Goal: Information Seeking & Learning: Learn about a topic

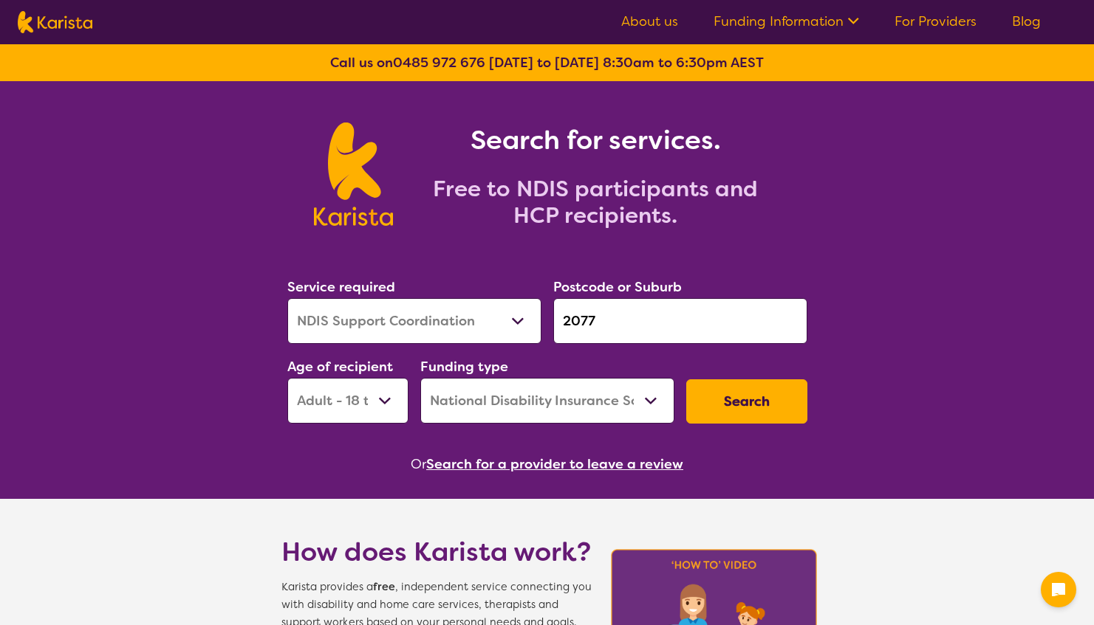
select select "NDIS Support Coordination"
select select "AD"
select select "NDIS"
click at [592, 315] on input "2077" at bounding box center [680, 321] width 254 height 46
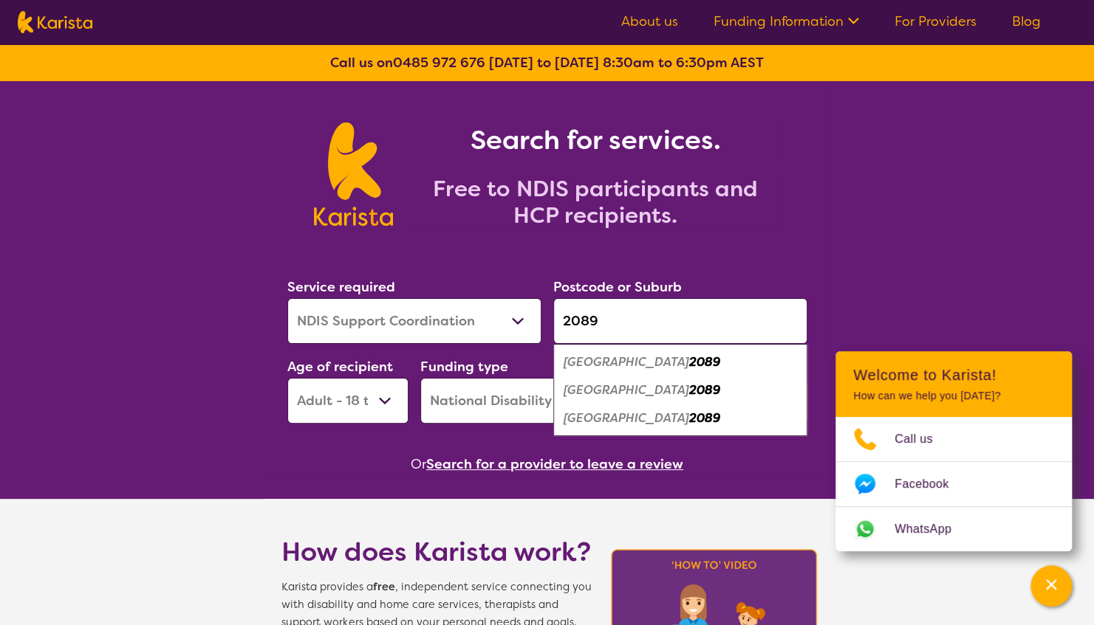
type input "2089"
click at [600, 391] on em "[GEOGRAPHIC_DATA]" at bounding box center [626, 391] width 126 height 16
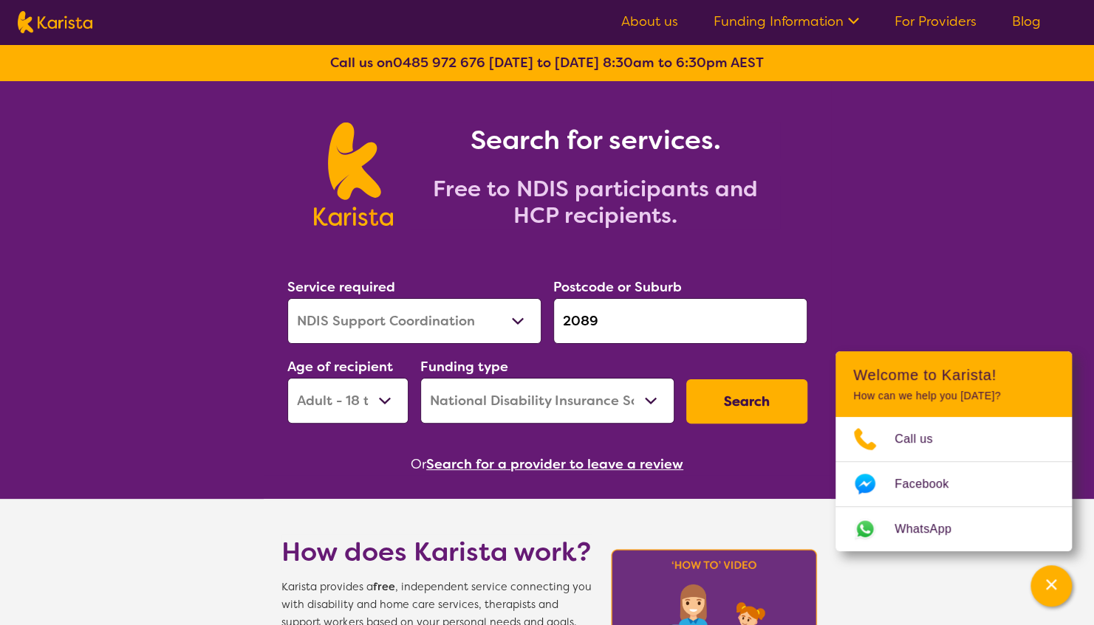
click at [427, 338] on select "Allied Health Assistant Assessment ([MEDICAL_DATA] or [MEDICAL_DATA]) Behaviour…" at bounding box center [414, 321] width 254 height 46
select select "Psychosocial Recovery Coach"
click at [287, 298] on select "Allied Health Assistant Assessment ([MEDICAL_DATA] or [MEDICAL_DATA]) Behaviour…" at bounding box center [414, 321] width 254 height 46
click at [746, 400] on button "Search" at bounding box center [746, 402] width 121 height 44
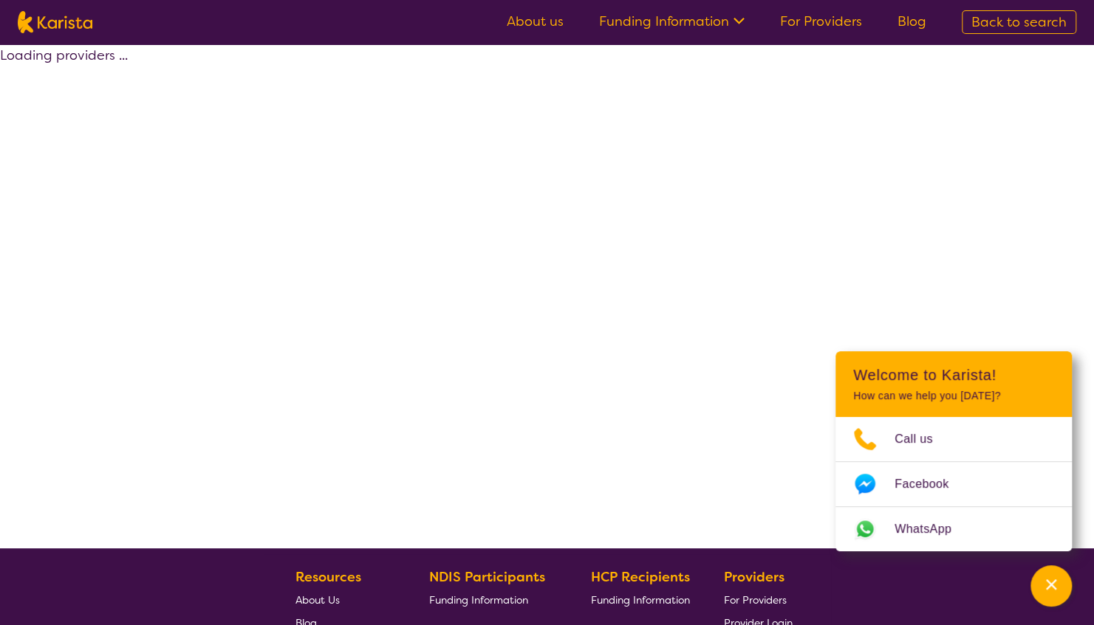
select select "NDIS"
select select "Psychosocial Recovery Coach"
select select "AD"
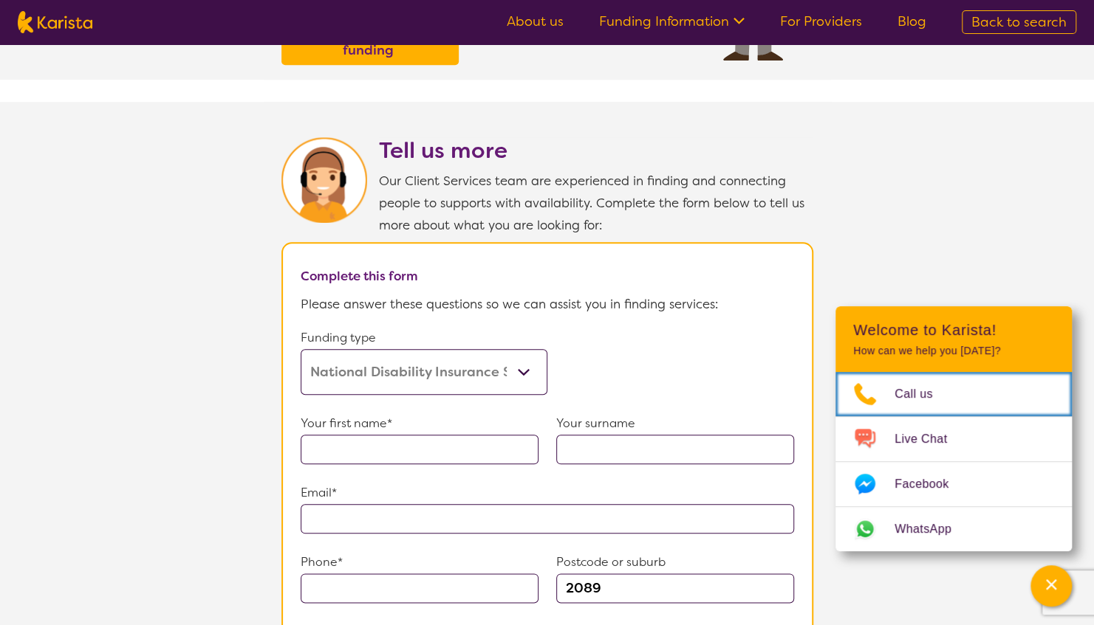
scroll to position [678, 0]
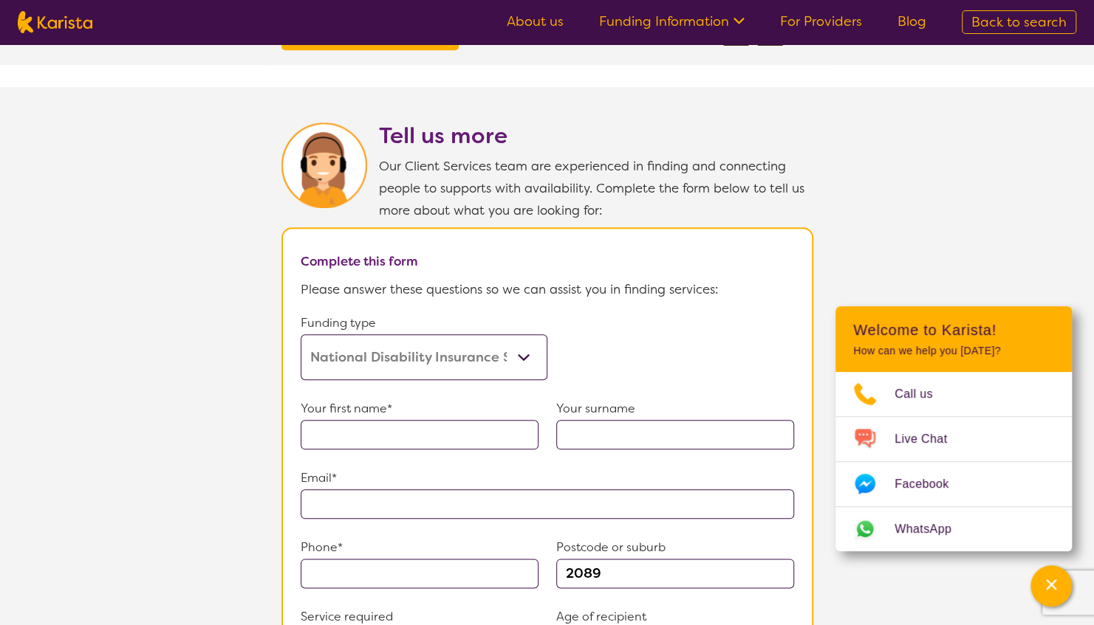
drag, startPoint x: 371, startPoint y: 335, endPoint x: 270, endPoint y: 312, distance: 103.0
click at [371, 335] on select "Home Care Package (HCP) Home Care Package - Level 1 Home Care Package - Level 2…" at bounding box center [424, 358] width 247 height 46
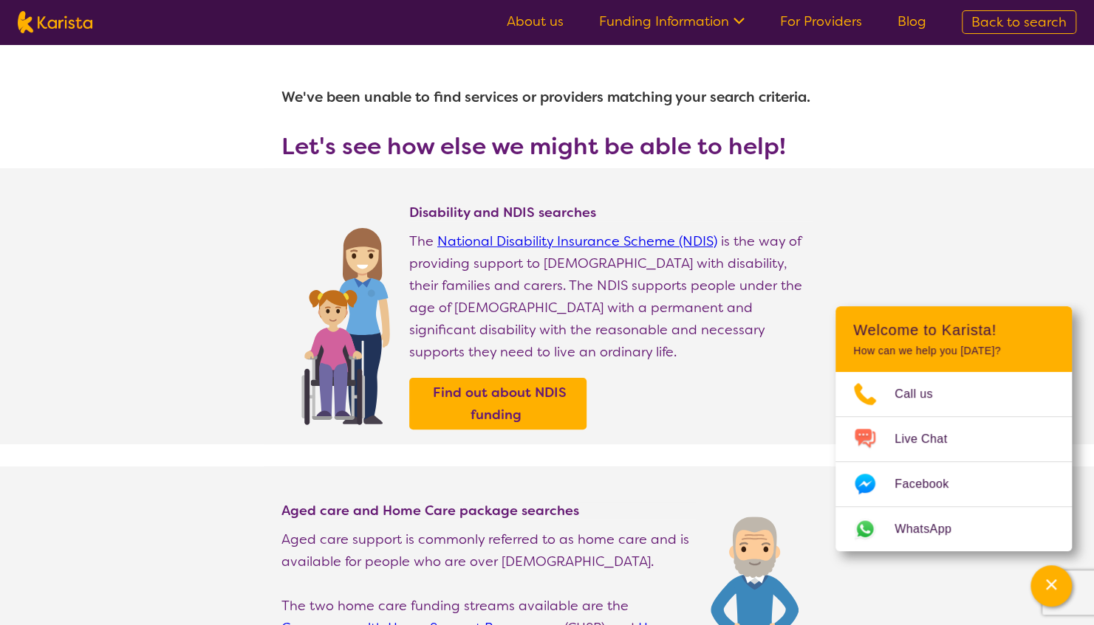
select select "Psychosocial Recovery Coach"
select select "AD"
select select "NDIS"
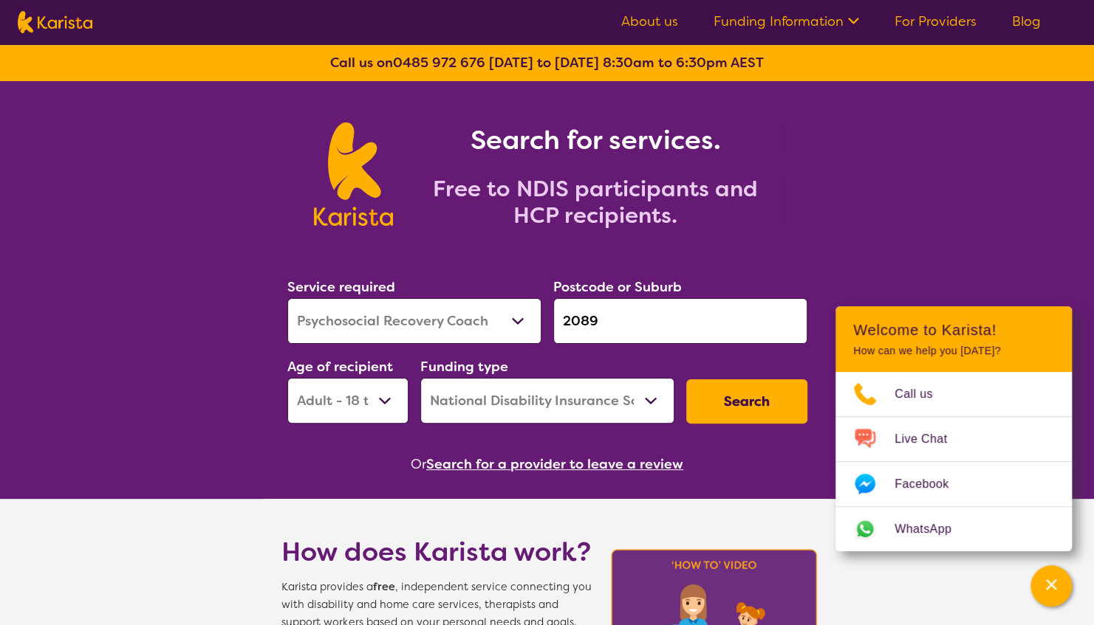
click at [470, 319] on select "Allied Health Assistant Assessment ([MEDICAL_DATA] or [MEDICAL_DATA]) Behaviour…" at bounding box center [414, 321] width 254 height 46
click at [566, 425] on div "Funding type Home Care Package (HCP) National Disability Insurance Scheme (NDIS…" at bounding box center [547, 390] width 266 height 80
click at [568, 411] on select "Home Care Package (HCP) National Disability Insurance Scheme (NDIS) I don't know" at bounding box center [547, 401] width 254 height 46
click at [420, 378] on select "Home Care Package (HCP) National Disability Insurance Scheme (NDIS) I don't know" at bounding box center [547, 401] width 254 height 46
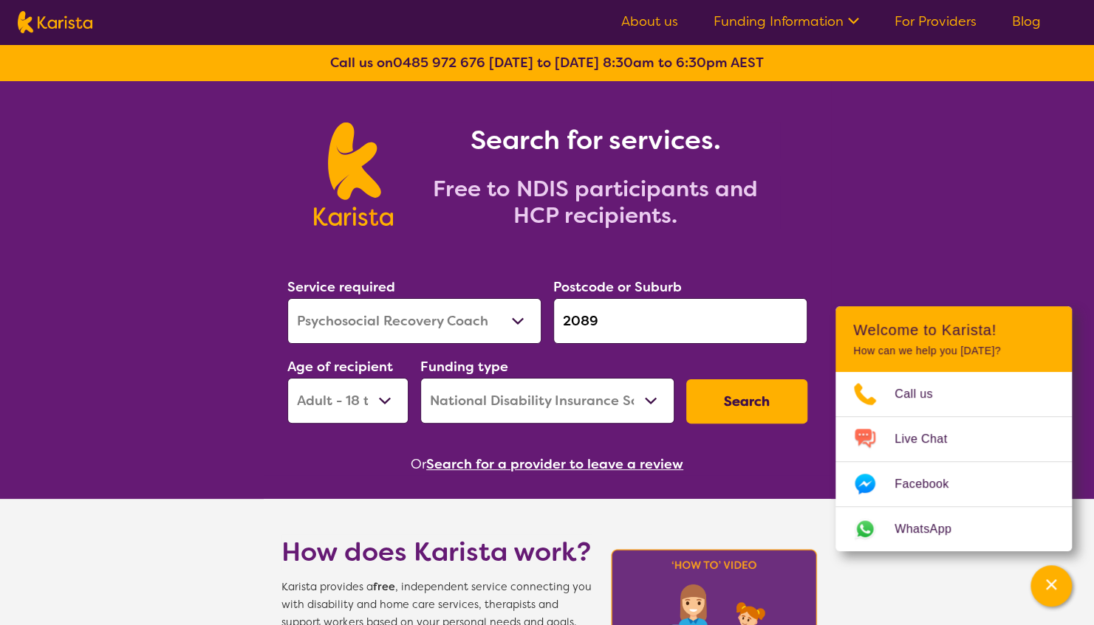
click at [756, 398] on button "Search" at bounding box center [746, 402] width 121 height 44
select select "NDIS"
select select "Psychosocial Recovery Coach"
select select "AD"
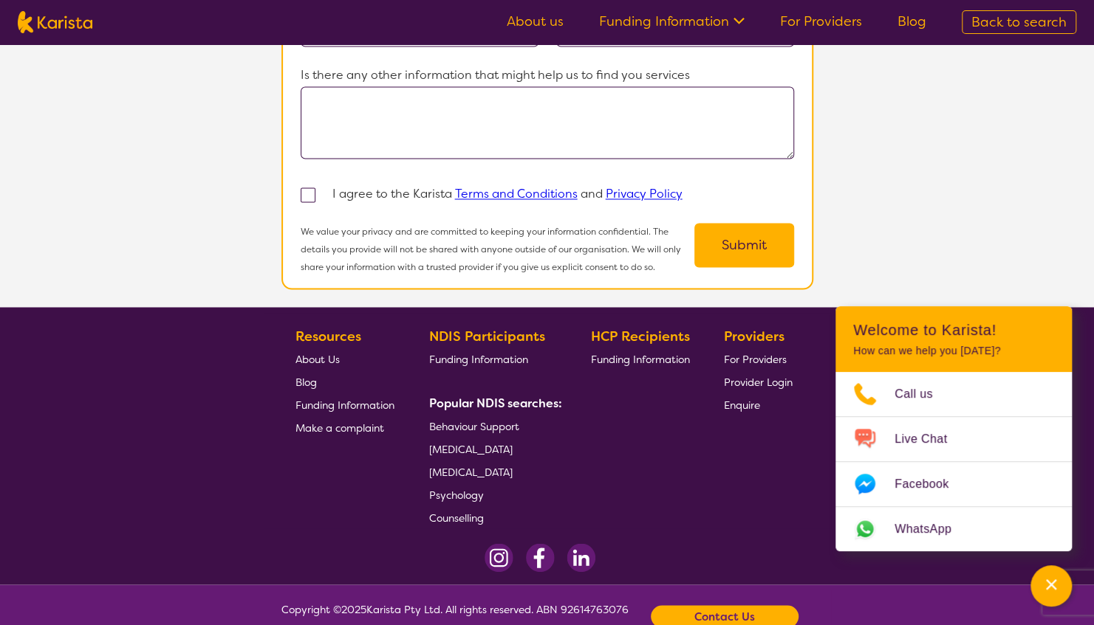
scroll to position [1334, 0]
